Goal: Transaction & Acquisition: Download file/media

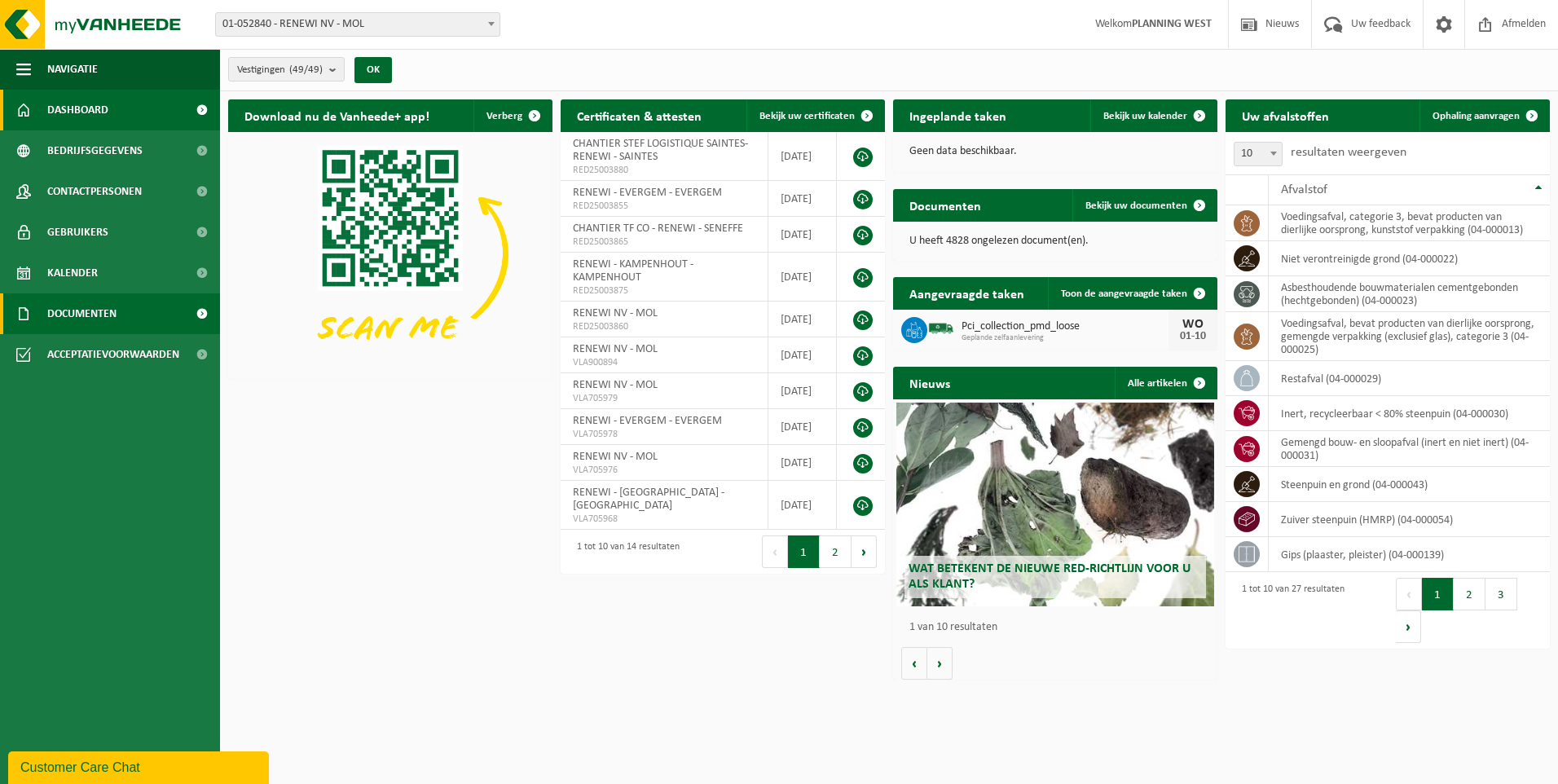
click at [121, 306] on link "Documenten" at bounding box center [110, 314] width 220 height 41
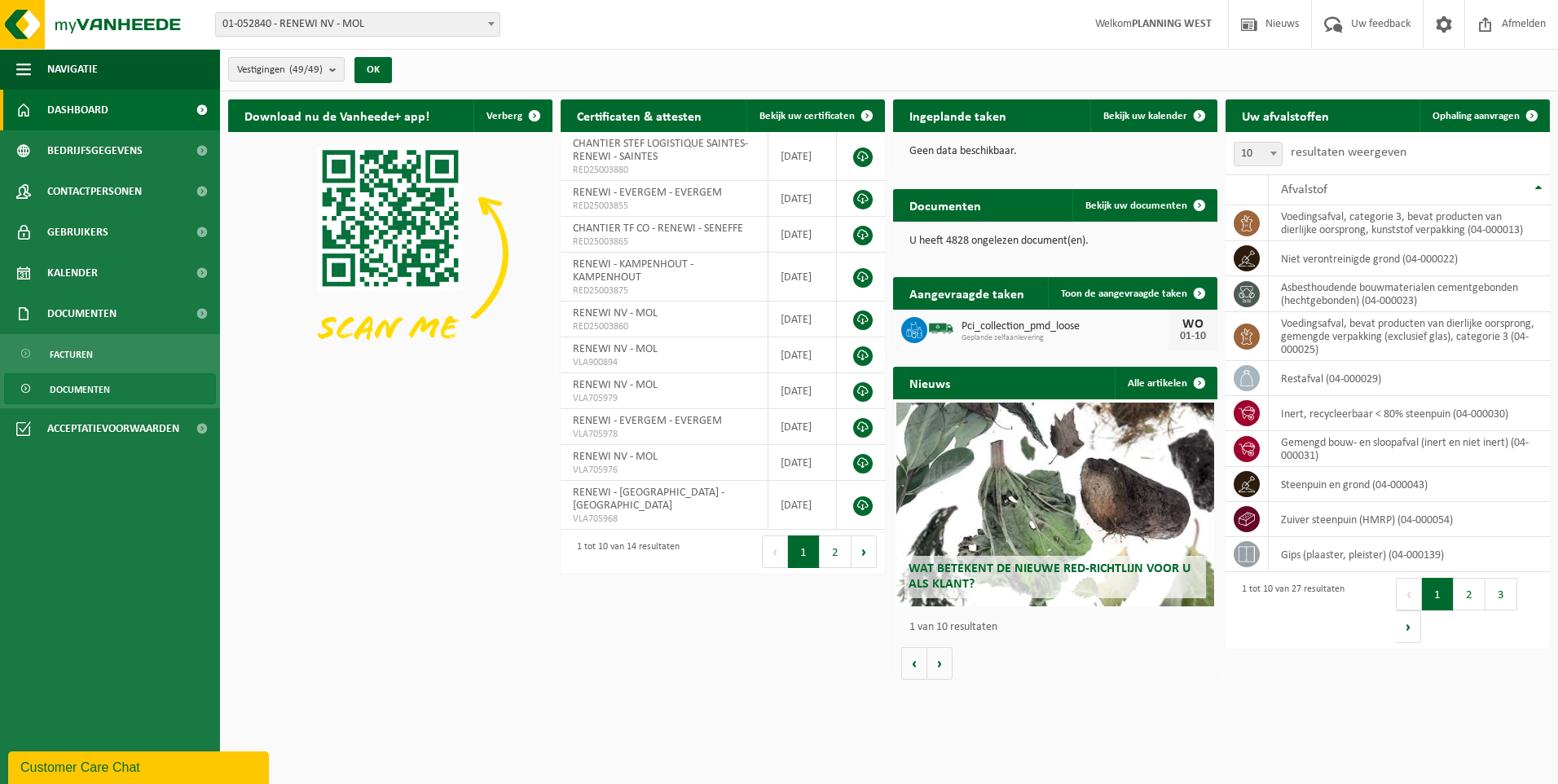
click at [114, 394] on link "Documenten" at bounding box center [109, 388] width 212 height 31
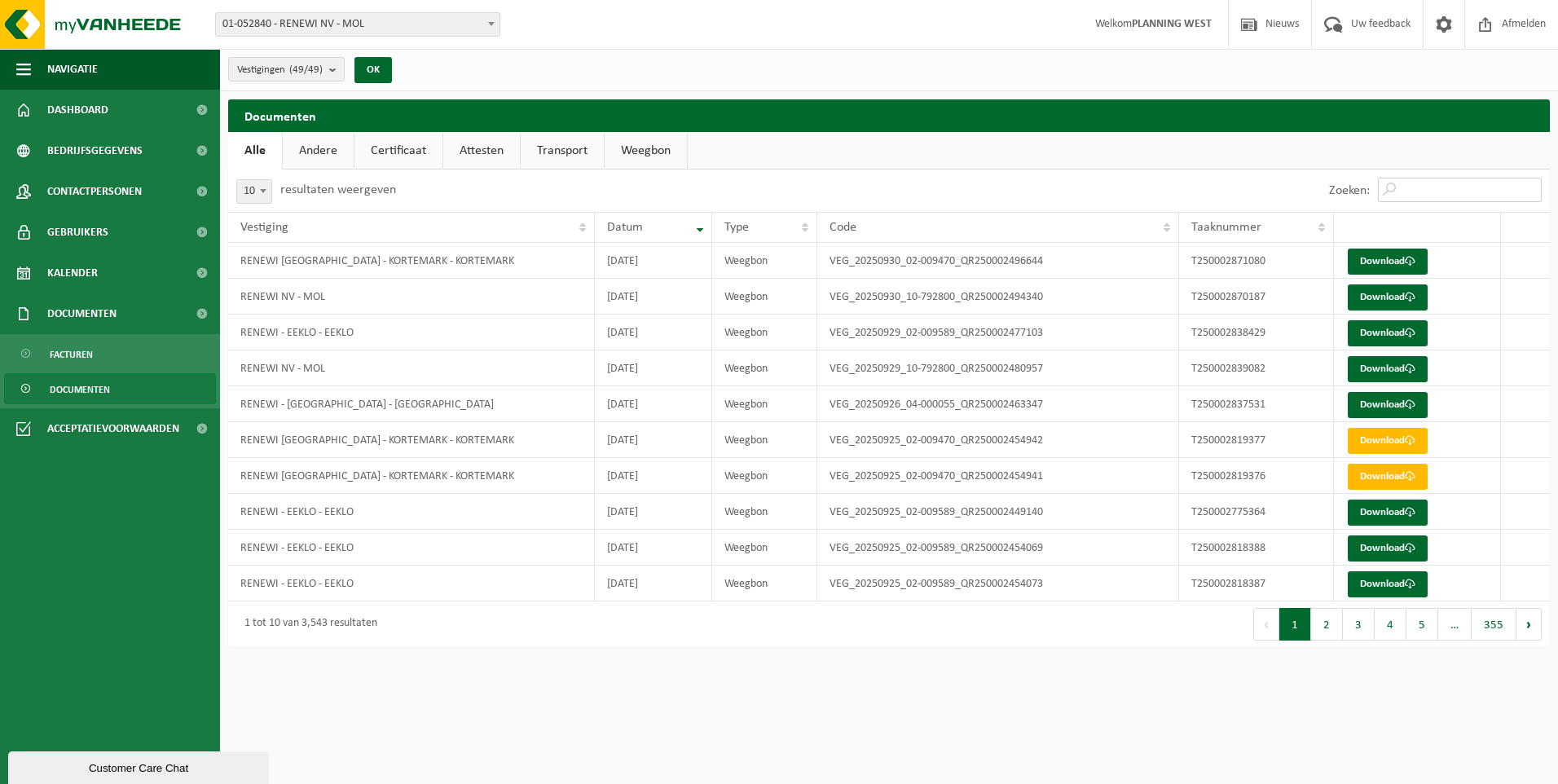
click at [1437, 189] on input "Zoeken:" at bounding box center [1459, 189] width 163 height 24
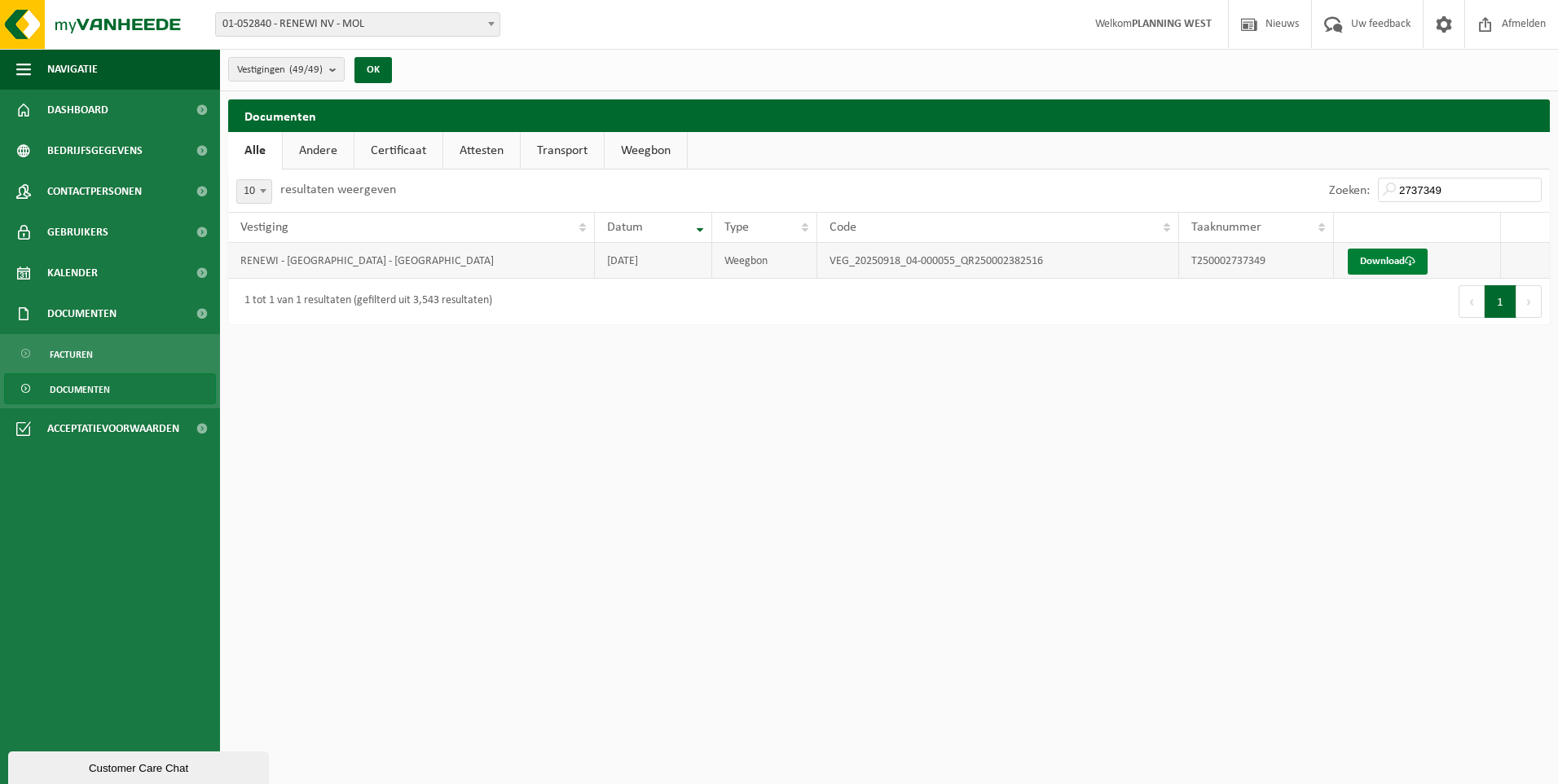
click at [1359, 259] on link "Download" at bounding box center [1388, 261] width 80 height 26
drag, startPoint x: 1485, startPoint y: 193, endPoint x: 1399, endPoint y: 187, distance: 86.2
click at [1399, 187] on input "2737349" at bounding box center [1459, 189] width 163 height 24
type input "2718688"
click at [1390, 259] on link "Download" at bounding box center [1388, 261] width 80 height 26
